Goal: Information Seeking & Learning: Learn about a topic

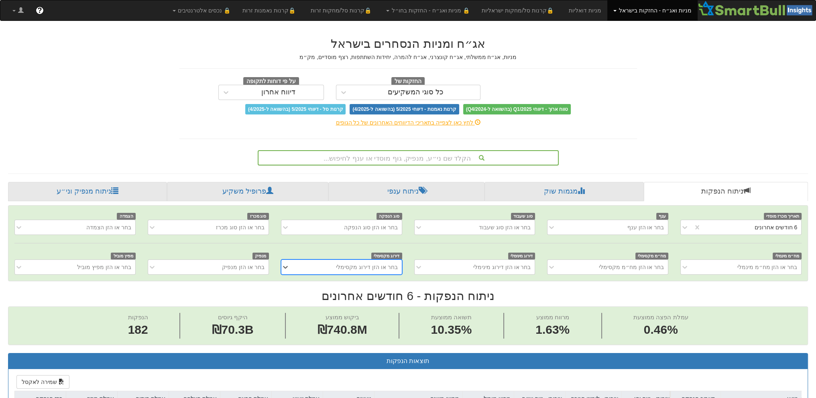
click at [424, 157] on div "הקלד שם ני״ע, מנפיק, גוף מוסדי או ענף לחיפוש..." at bounding box center [407, 158] width 299 height 14
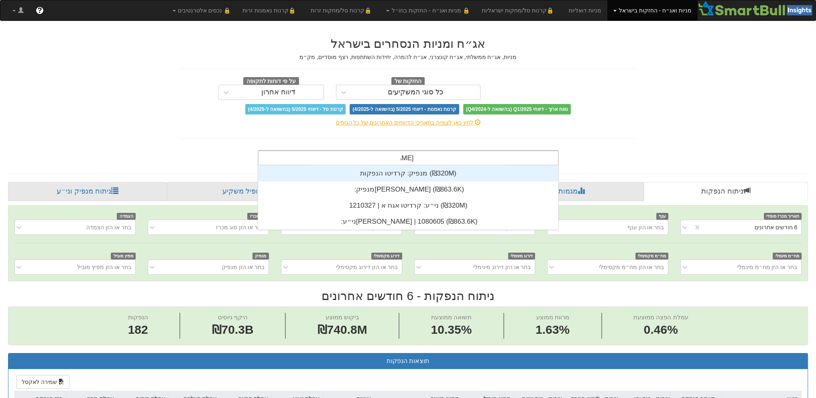
scroll to position [6, 0]
type input "קרדיטו"
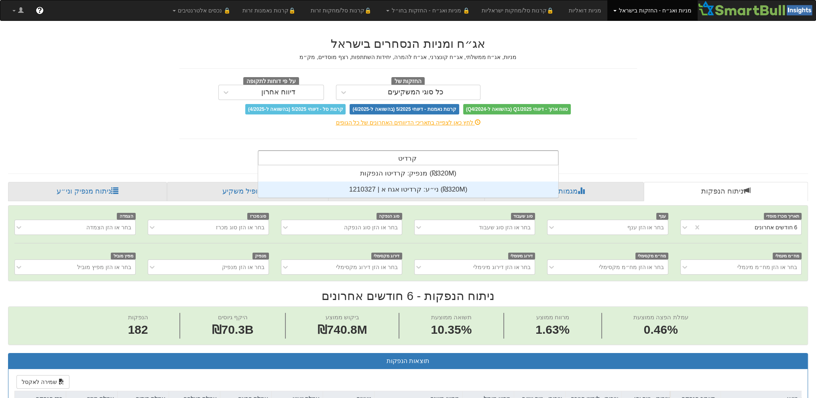
click at [406, 186] on div "ני״ע: ‏קרדיטו אגח א | 1210327 ‎(₪320M)‎" at bounding box center [408, 189] width 300 height 16
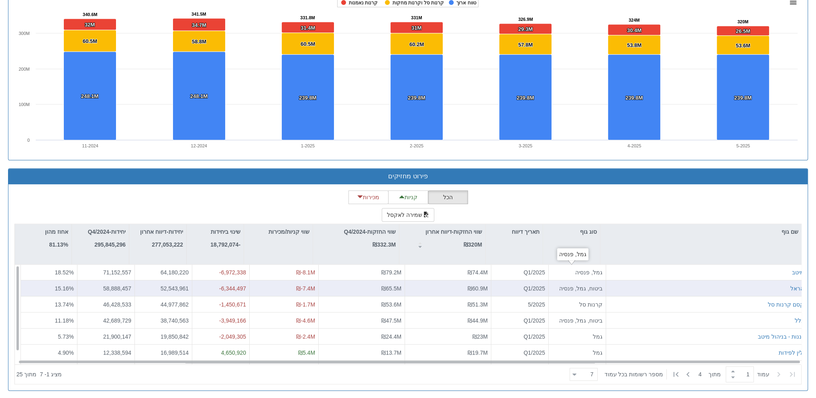
scroll to position [12, 0]
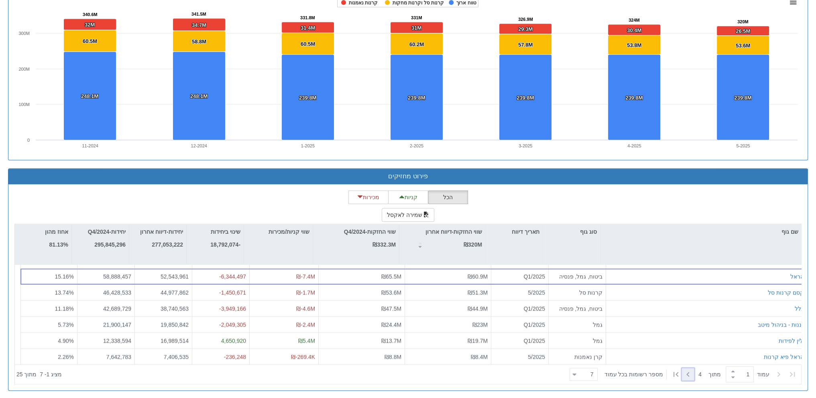
click at [687, 374] on icon at bounding box center [687, 374] width 3 height 5
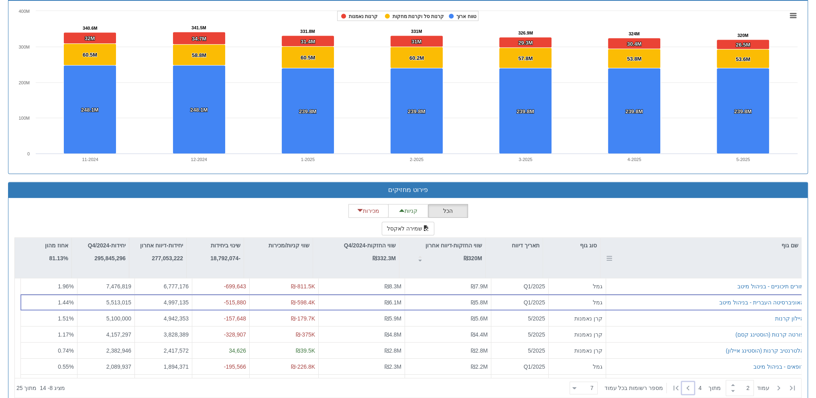
scroll to position [559, 0]
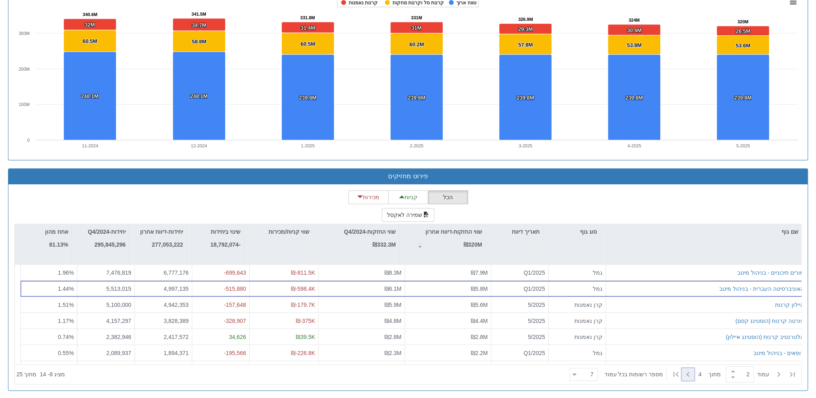
click at [689, 375] on icon at bounding box center [688, 374] width 10 height 10
type input "3"
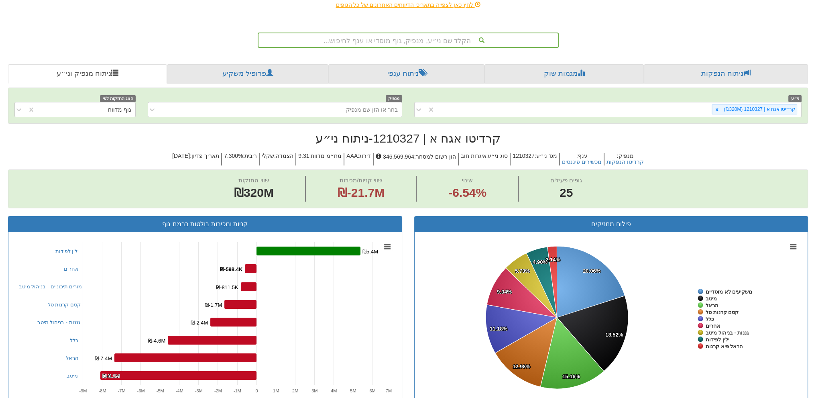
scroll to position [0, 0]
